Goal: Transaction & Acquisition: Purchase product/service

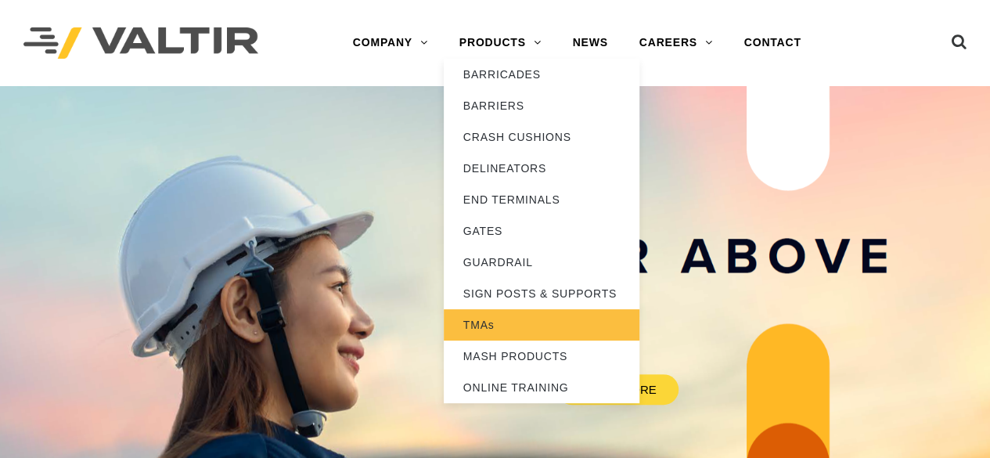
click at [489, 323] on link "TMAs" at bounding box center [542, 324] width 196 height 31
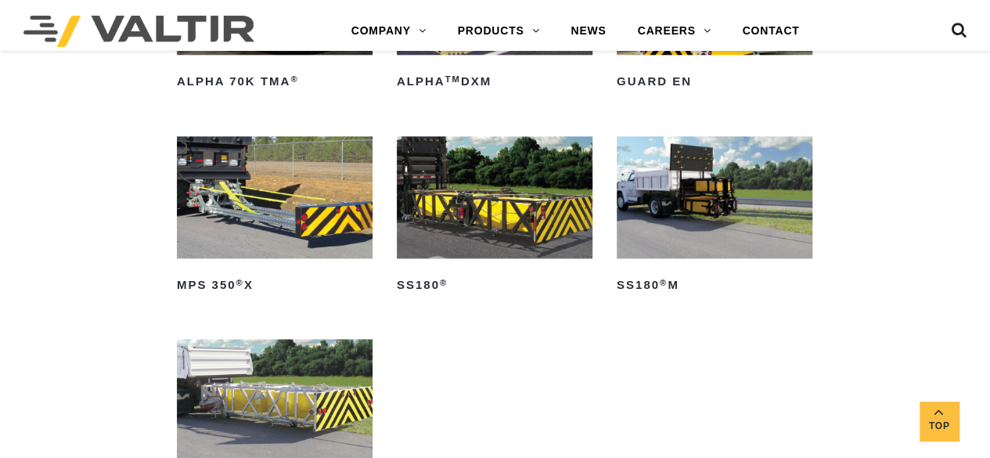
scroll to position [940, 0]
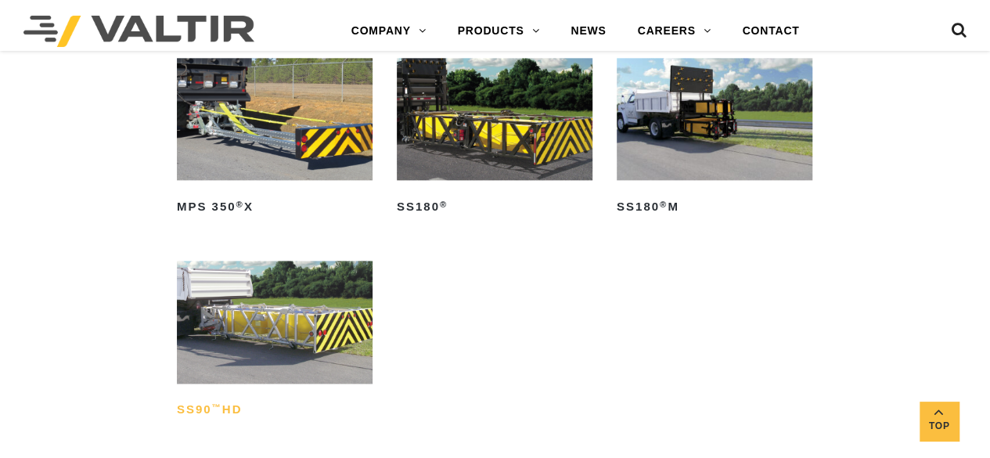
click at [233, 405] on h2 "SS90 ™ HD" at bounding box center [275, 410] width 196 height 25
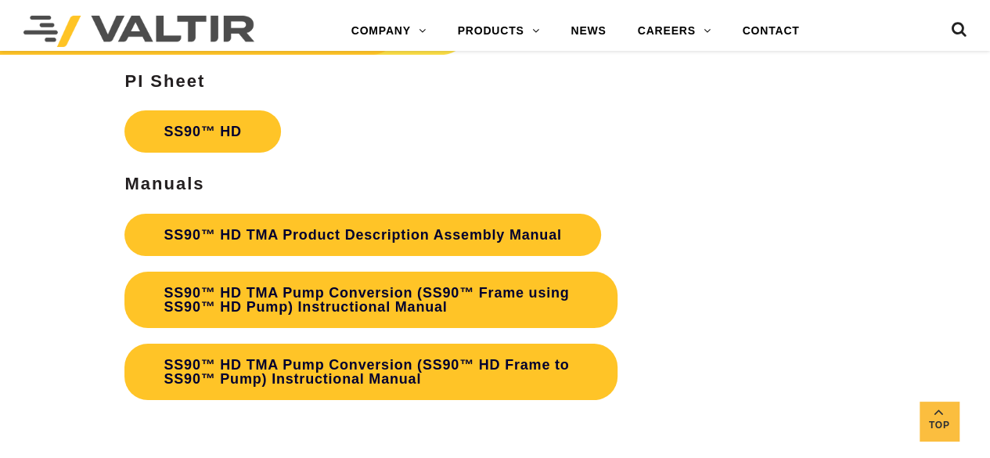
scroll to position [2662, 0]
